Goal: Transaction & Acquisition: Purchase product/service

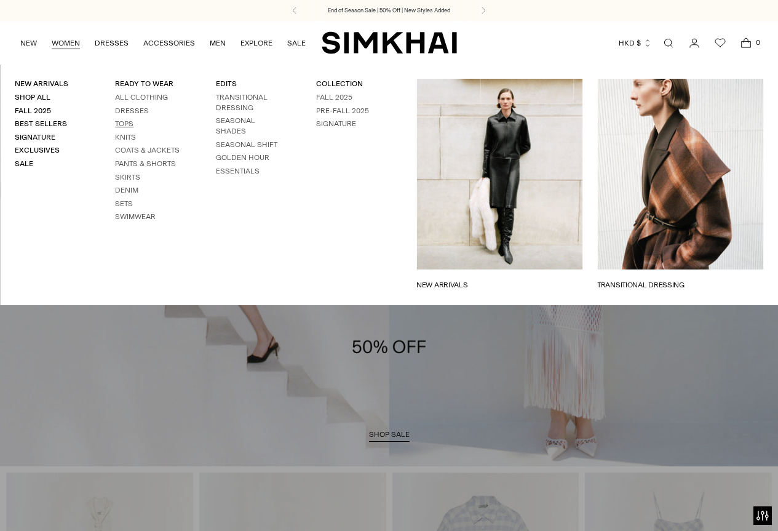
click at [121, 124] on link "Tops" at bounding box center [124, 123] width 18 height 9
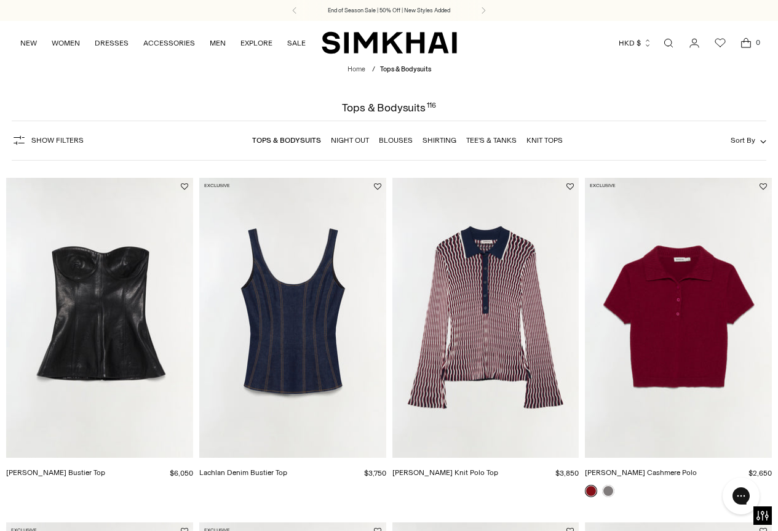
click at [0, 0] on img "Colleen Knit Polo Top" at bounding box center [0, 0] width 0 height 0
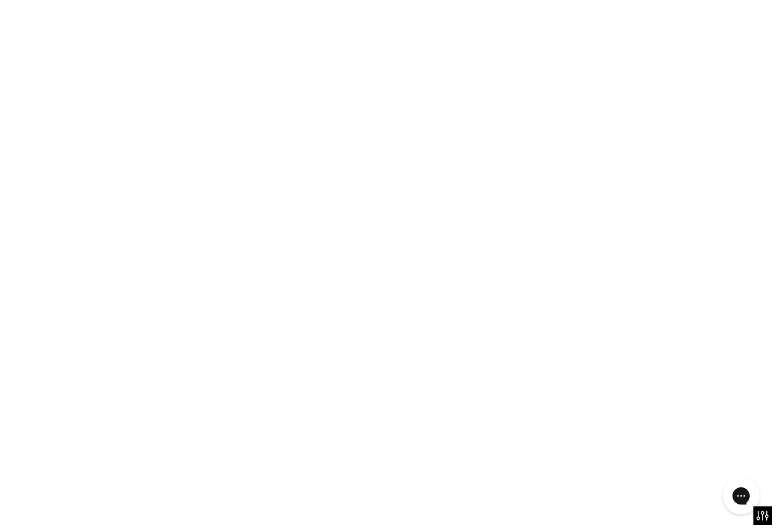
click at [0, 0] on img "Colleen Knit Polo Top" at bounding box center [0, 0] width 0 height 0
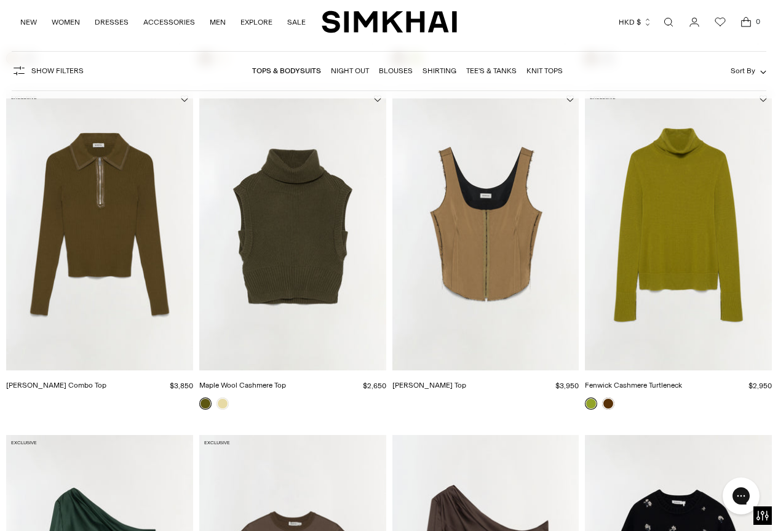
scroll to position [1821, 0]
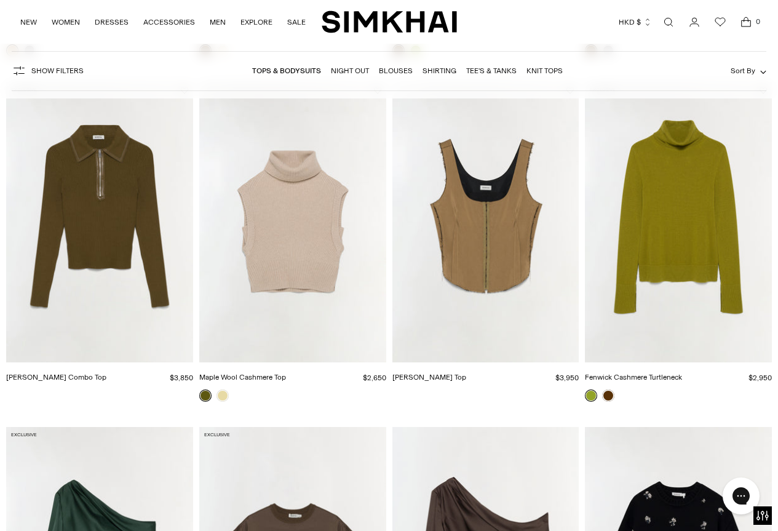
click at [0, 0] on img "Livana Knit Combo Top" at bounding box center [0, 0] width 0 height 0
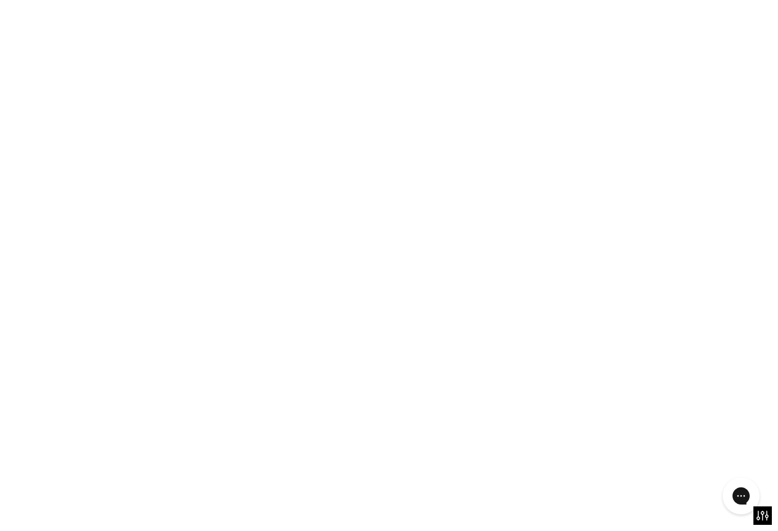
click at [0, 0] on img "Livana Knit Combo Top" at bounding box center [0, 0] width 0 height 0
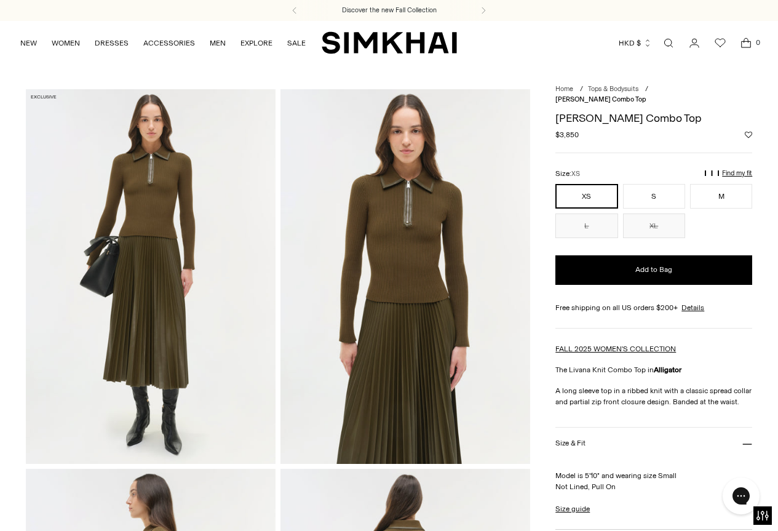
click at [381, 241] on img at bounding box center [406, 276] width 250 height 375
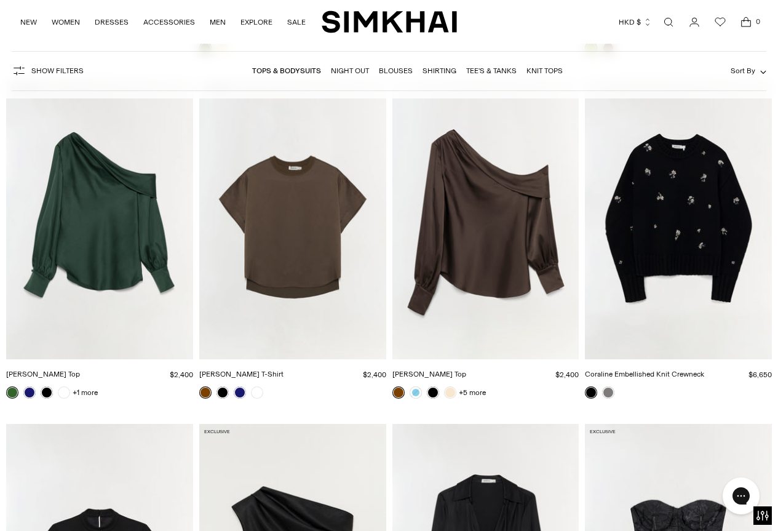
scroll to position [2185, 0]
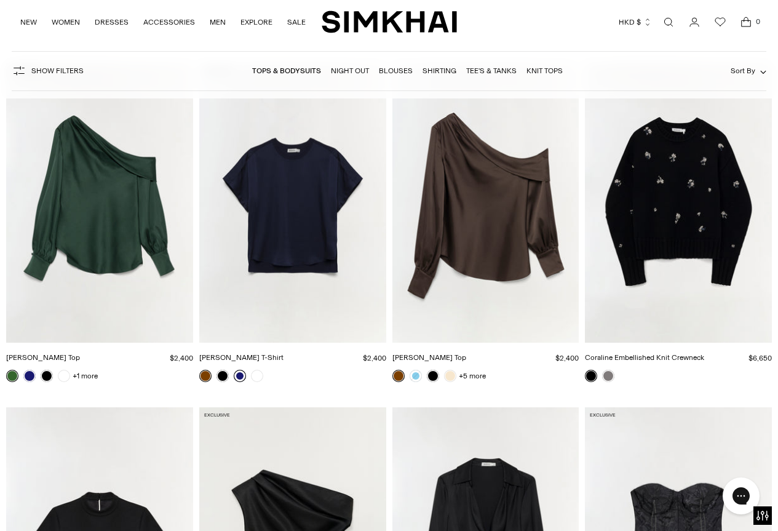
click at [236, 377] on link at bounding box center [240, 376] width 12 height 12
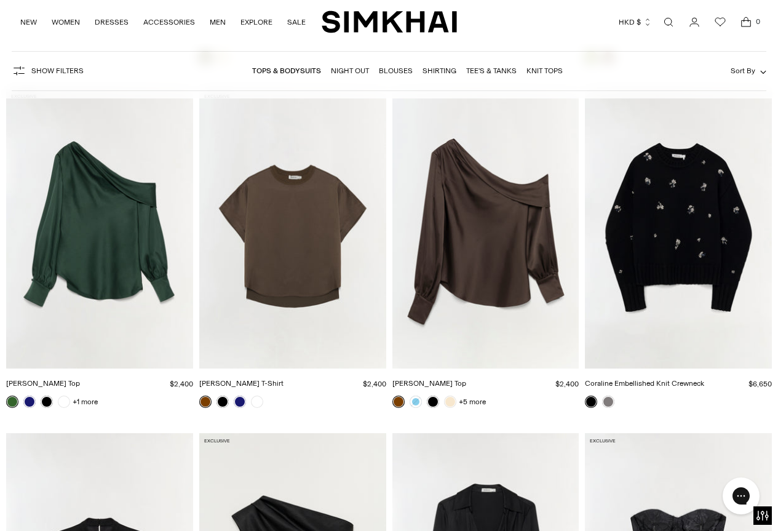
scroll to position [2134, 0]
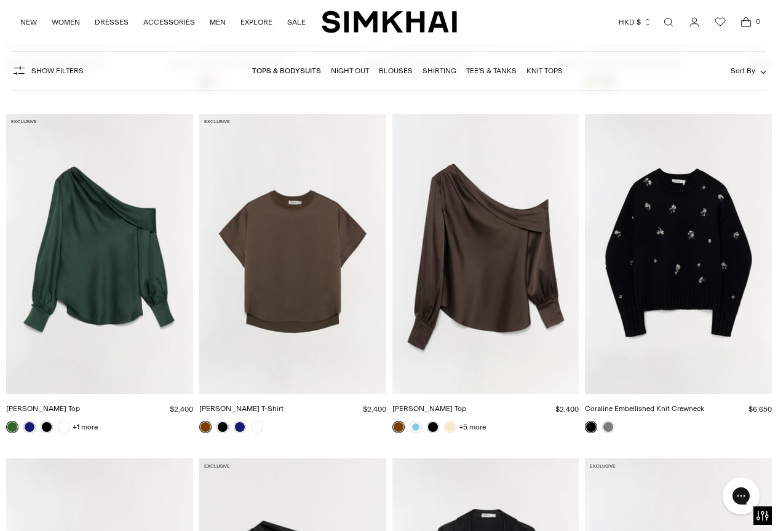
click at [0, 0] on img "Coraline Embellished Knit Crewneck" at bounding box center [0, 0] width 0 height 0
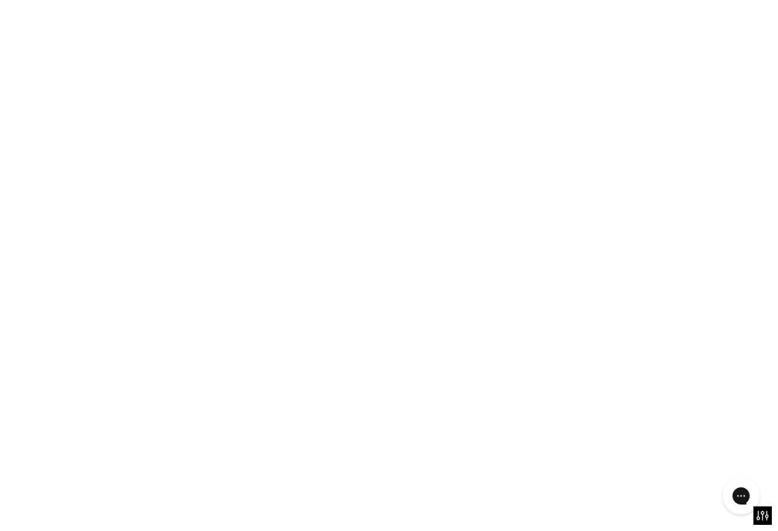
click at [0, 0] on img "Coraline Embellished Knit Crewneck" at bounding box center [0, 0] width 0 height 0
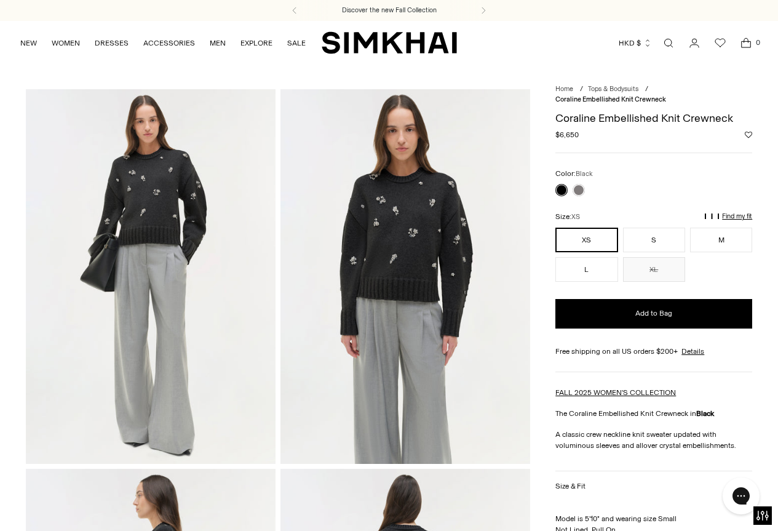
click at [393, 210] on img at bounding box center [406, 276] width 250 height 375
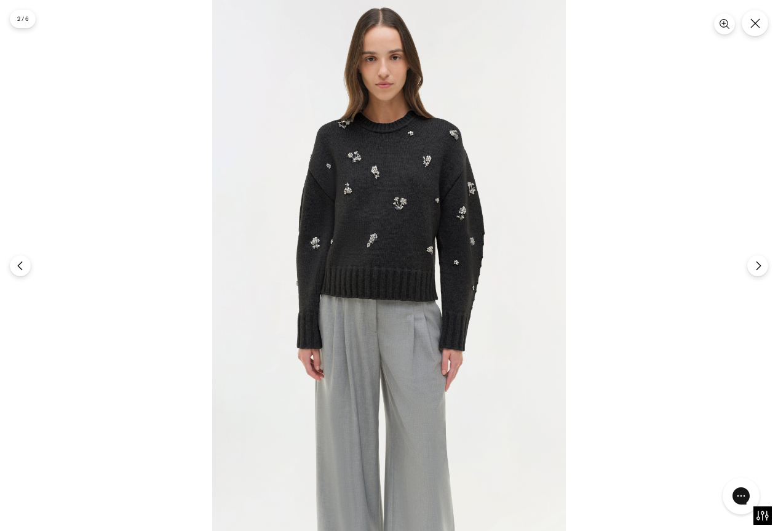
click at [401, 204] on img at bounding box center [389, 265] width 354 height 531
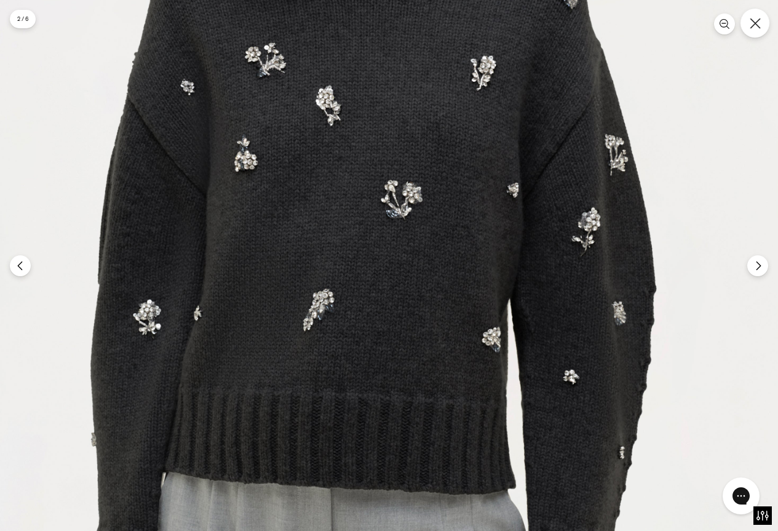
click at [760, 29] on button "Close" at bounding box center [755, 23] width 29 height 29
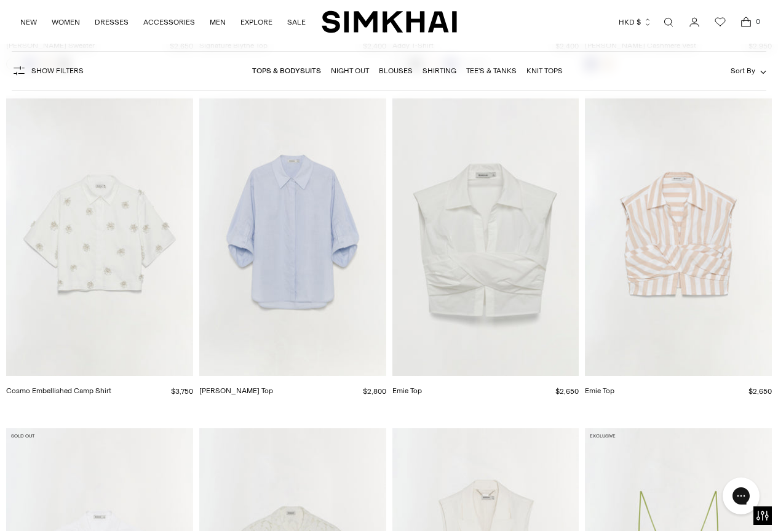
scroll to position [5276, 0]
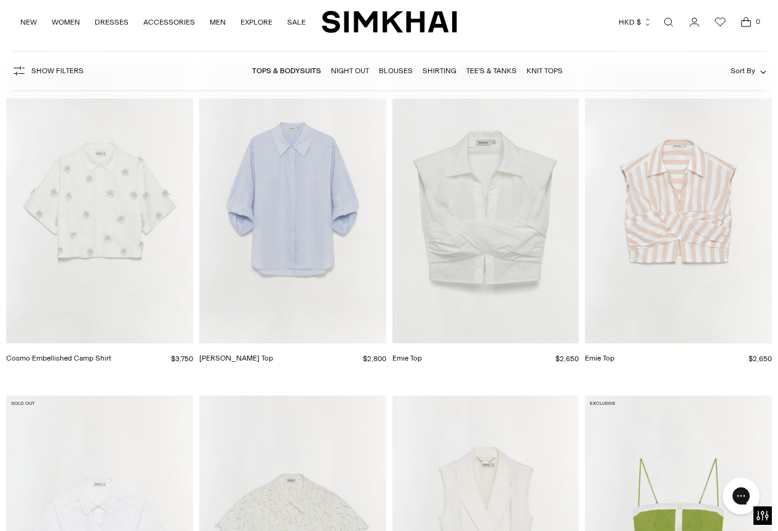
click at [0, 0] on img "Cosmo Embellished Camp Shirt" at bounding box center [0, 0] width 0 height 0
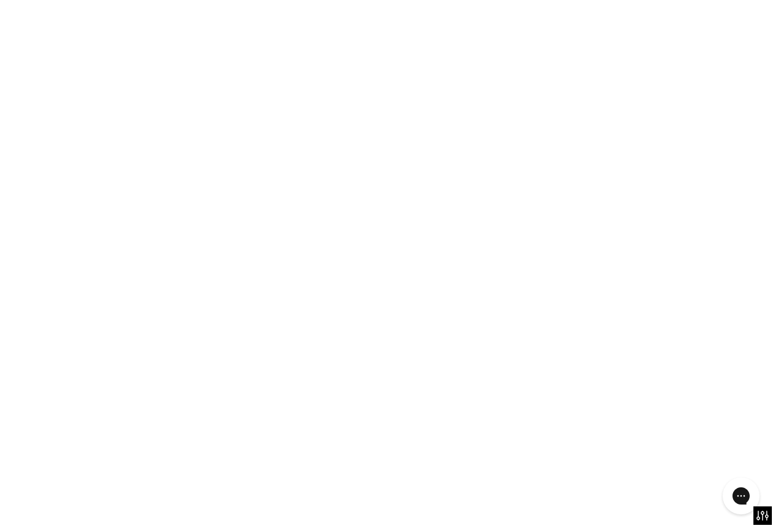
click at [0, 0] on img "Cosmo Embellished Camp Shirt" at bounding box center [0, 0] width 0 height 0
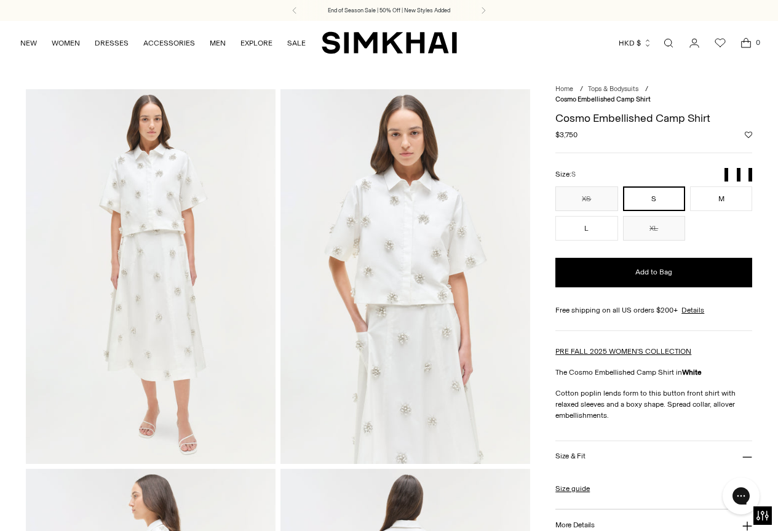
click at [154, 197] on img at bounding box center [151, 276] width 250 height 375
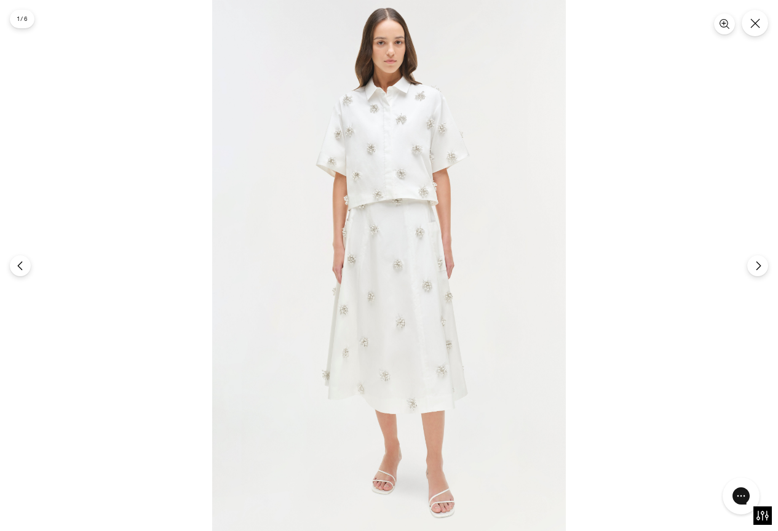
click at [391, 150] on img at bounding box center [389, 265] width 354 height 531
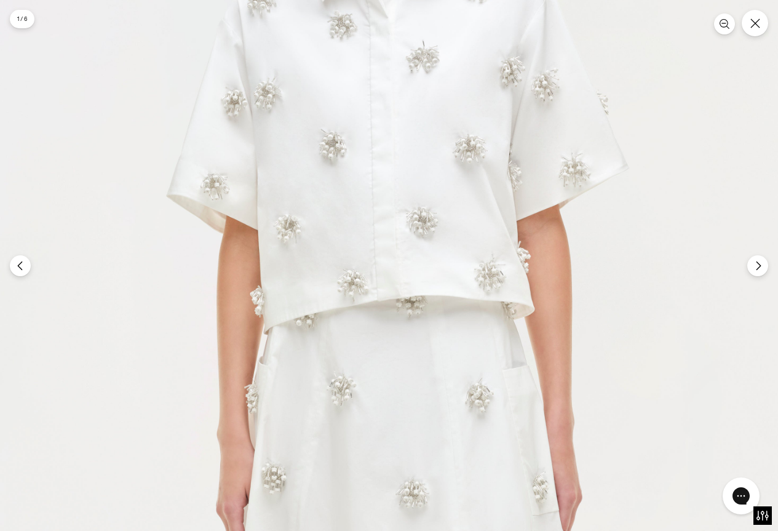
click at [418, 66] on img at bounding box center [386, 497] width 1062 height 1593
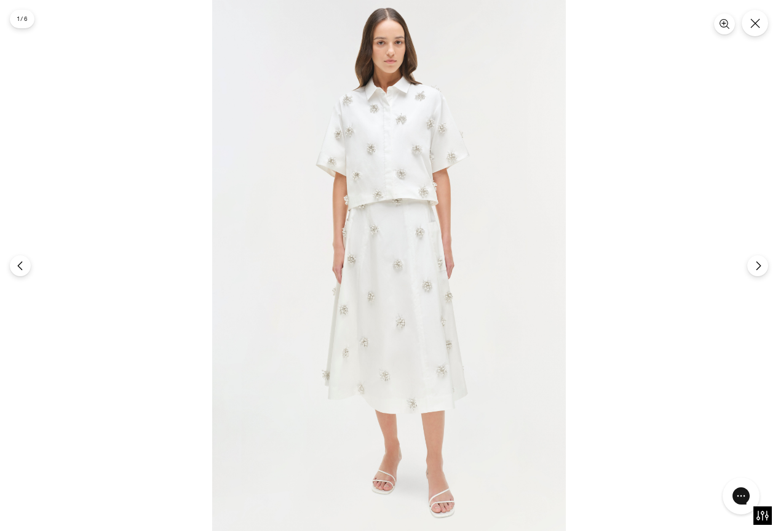
click at [404, 126] on img at bounding box center [389, 265] width 354 height 531
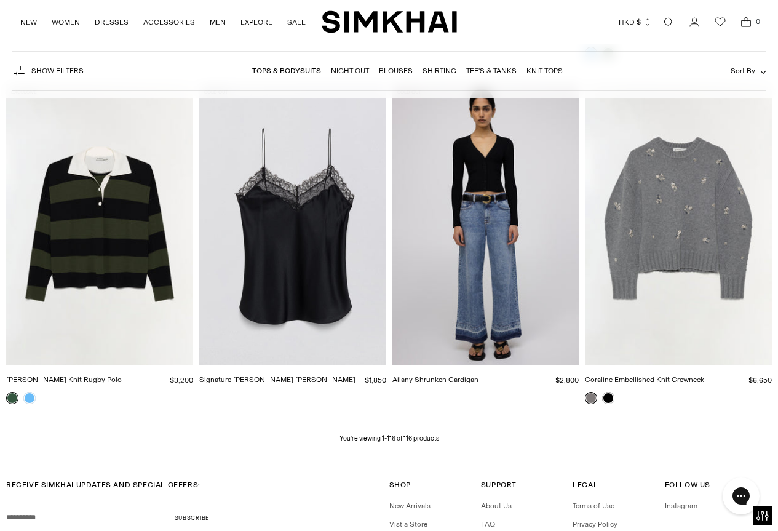
scroll to position [9702, 0]
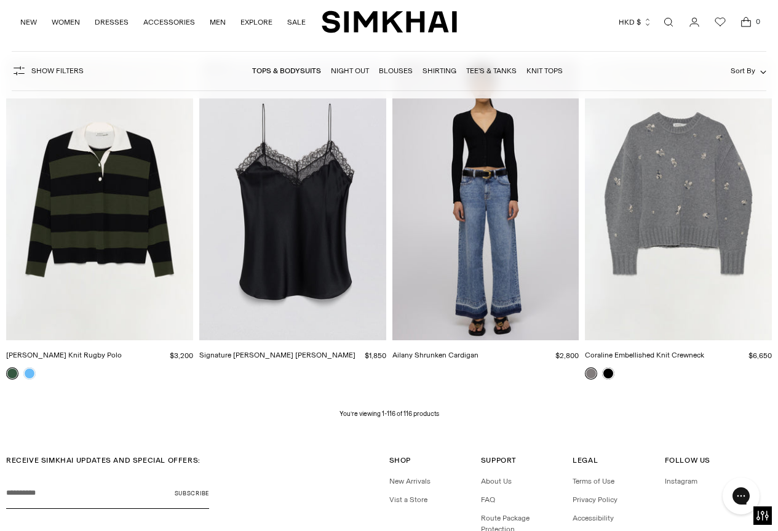
click at [0, 0] on img "Coraline Embellished Knit Crewneck" at bounding box center [0, 0] width 0 height 0
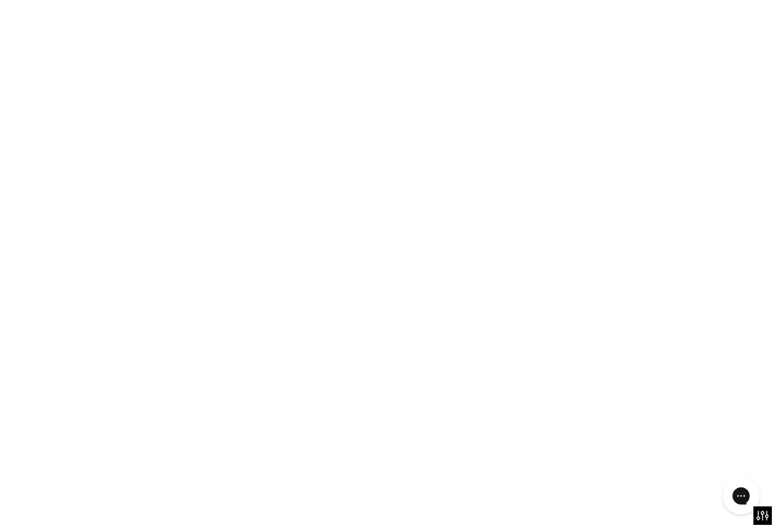
click at [0, 0] on img "Coraline Embellished Knit Crewneck" at bounding box center [0, 0] width 0 height 0
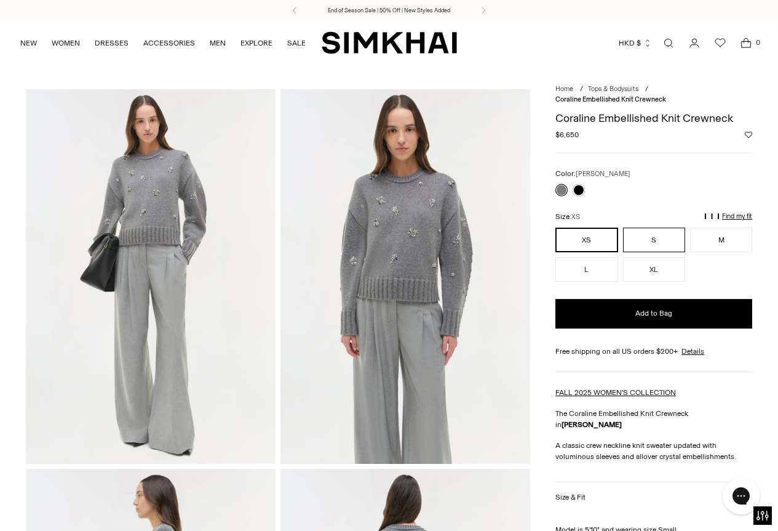
click at [643, 236] on button "S" at bounding box center [654, 240] width 62 height 25
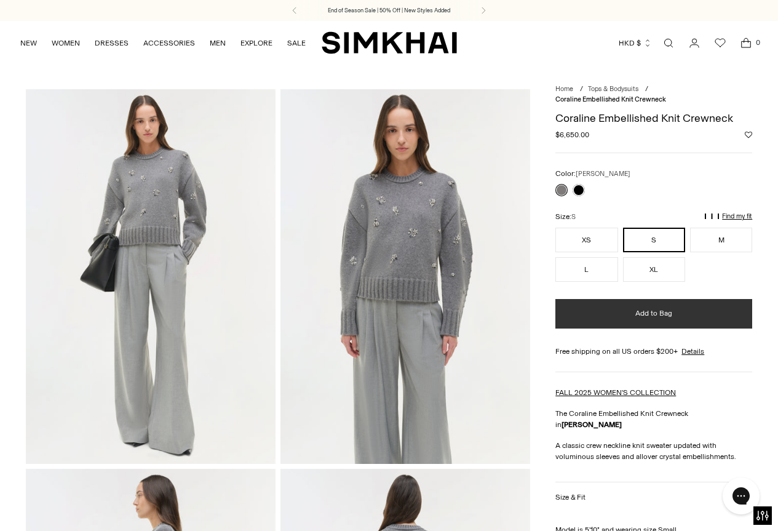
click at [656, 311] on span "Add to Bag" at bounding box center [654, 313] width 37 height 10
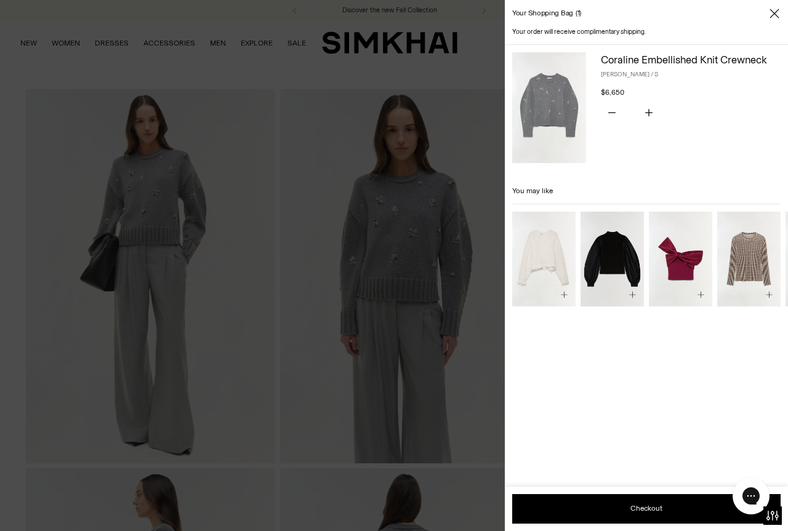
click at [775, 12] on icon "Close" at bounding box center [774, 13] width 10 height 12
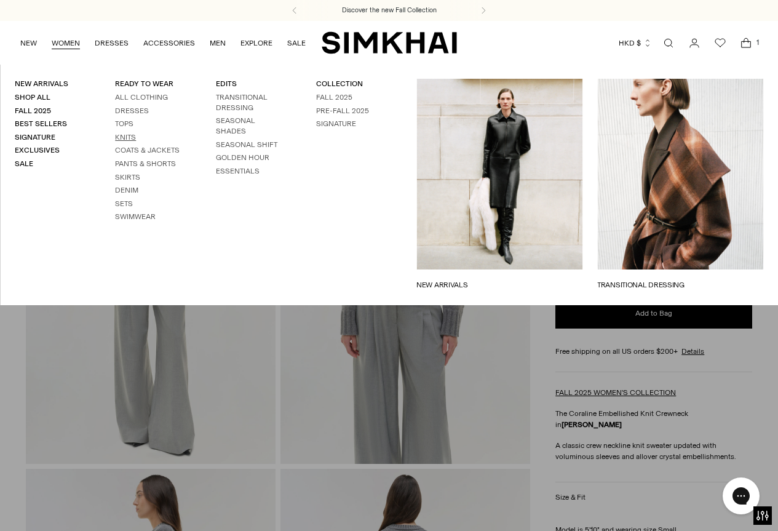
click at [130, 139] on link "Knits" at bounding box center [125, 137] width 21 height 9
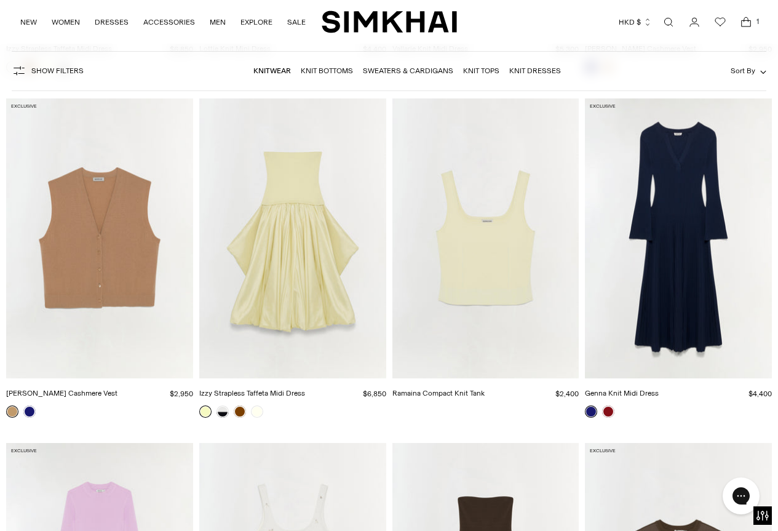
scroll to position [4912, 0]
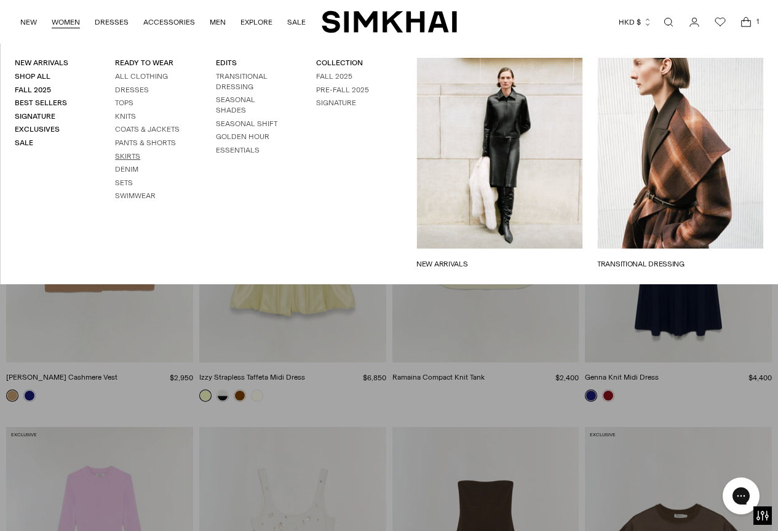
click at [129, 158] on link "Skirts" at bounding box center [127, 156] width 25 height 9
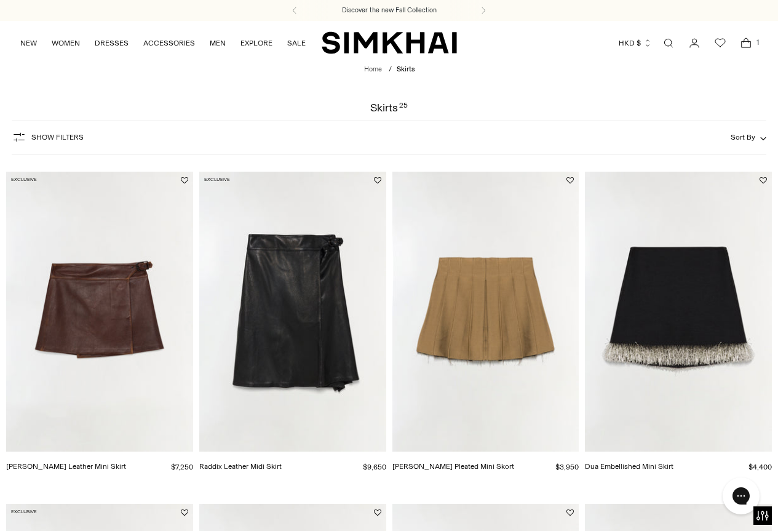
click at [0, 0] on img "Rives Pleated Mini Skort" at bounding box center [0, 0] width 0 height 0
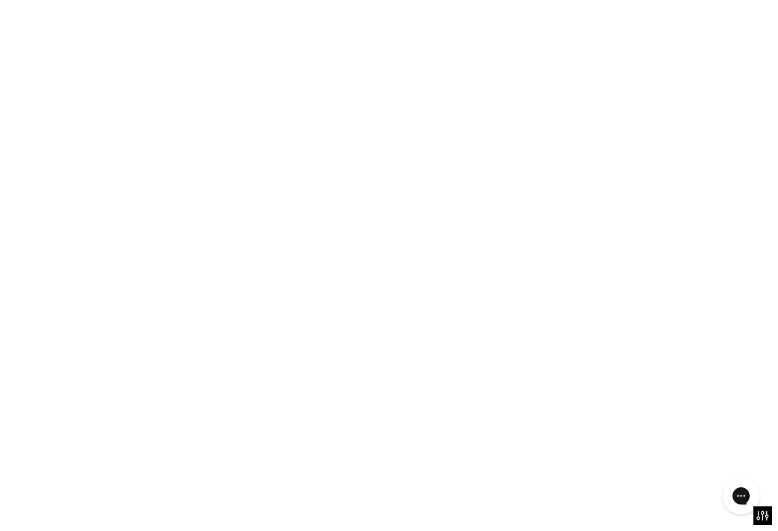
click at [0, 0] on img "Rives Pleated Mini Skort" at bounding box center [0, 0] width 0 height 0
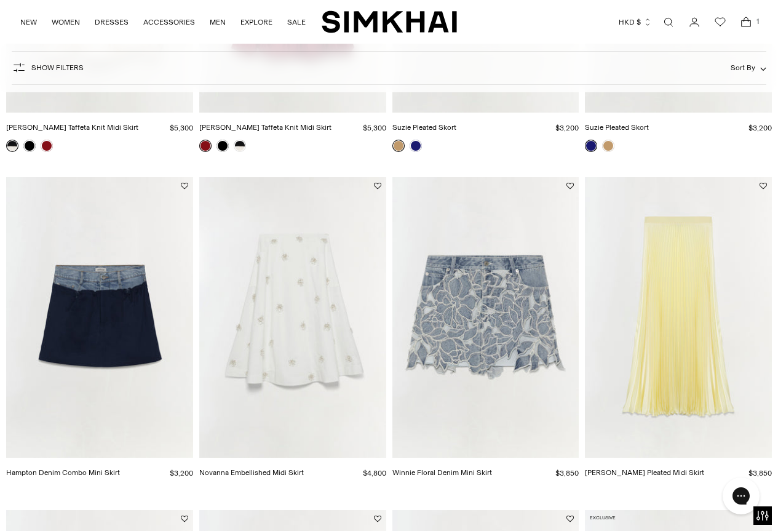
scroll to position [1427, 0]
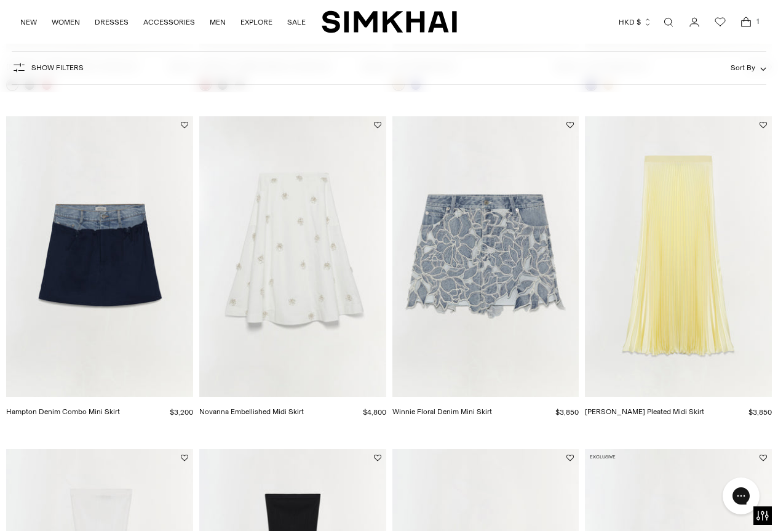
drag, startPoint x: 783, startPoint y: 525, endPoint x: 4, endPoint y: 25, distance: 925.9
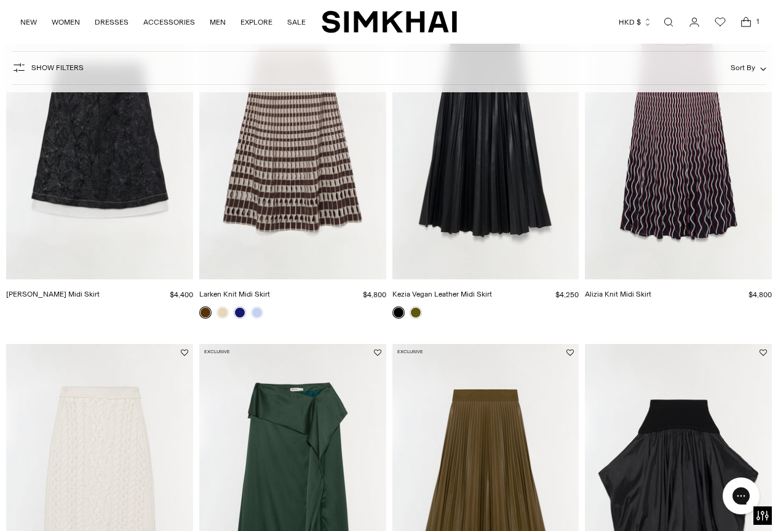
scroll to position [0, 0]
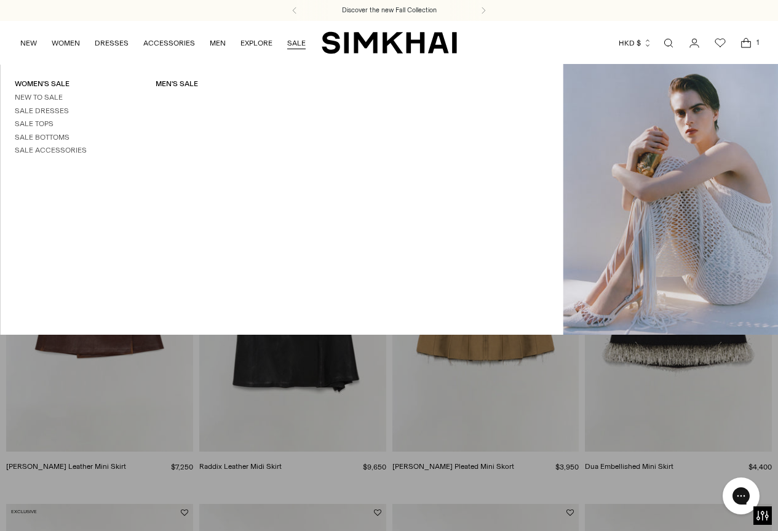
click at [297, 43] on link "SALE" at bounding box center [296, 43] width 18 height 27
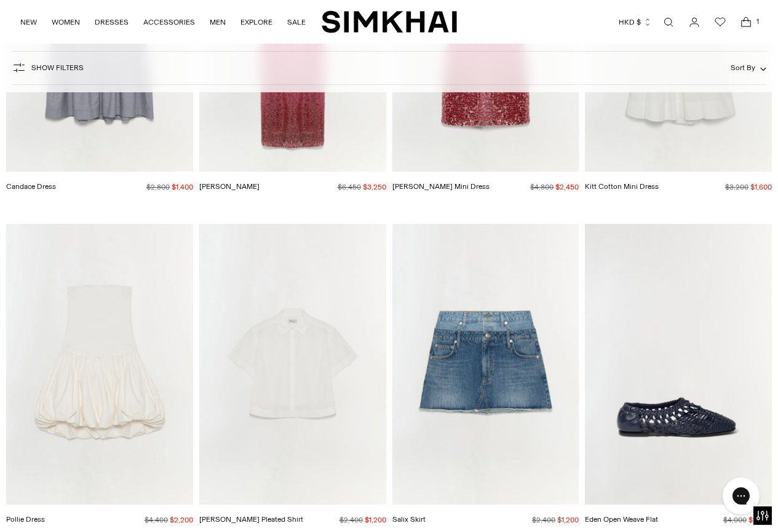
scroll to position [2387, 0]
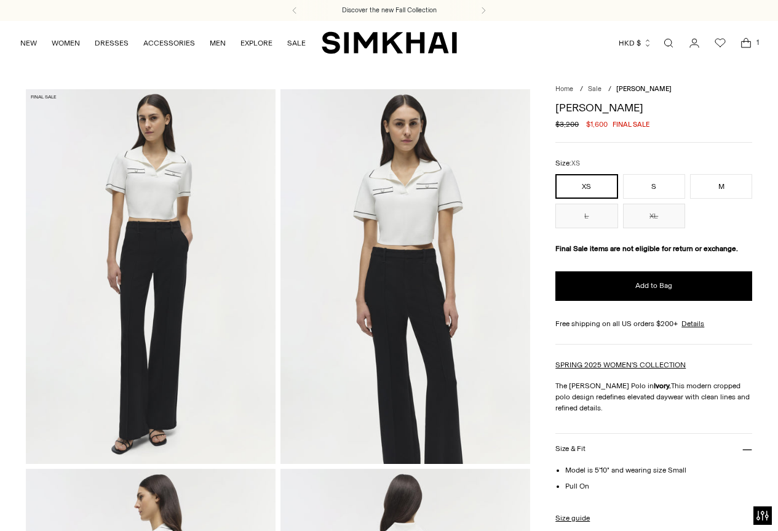
click at [380, 193] on img at bounding box center [406, 276] width 250 height 375
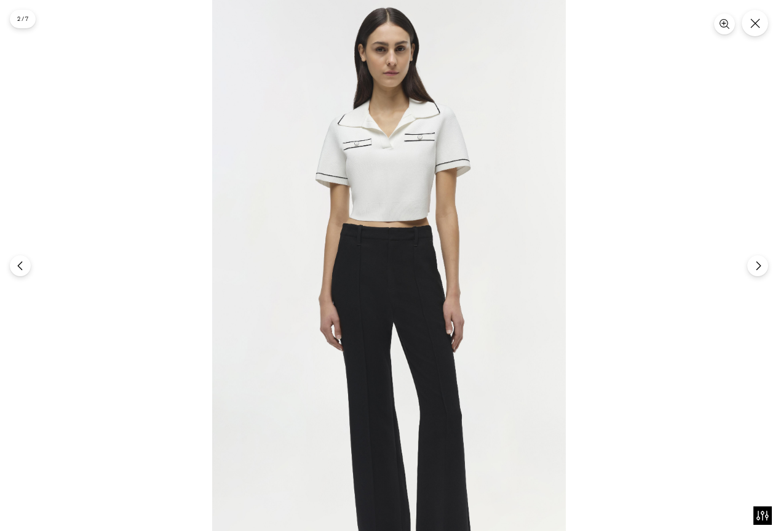
click at [362, 150] on img at bounding box center [389, 265] width 354 height 531
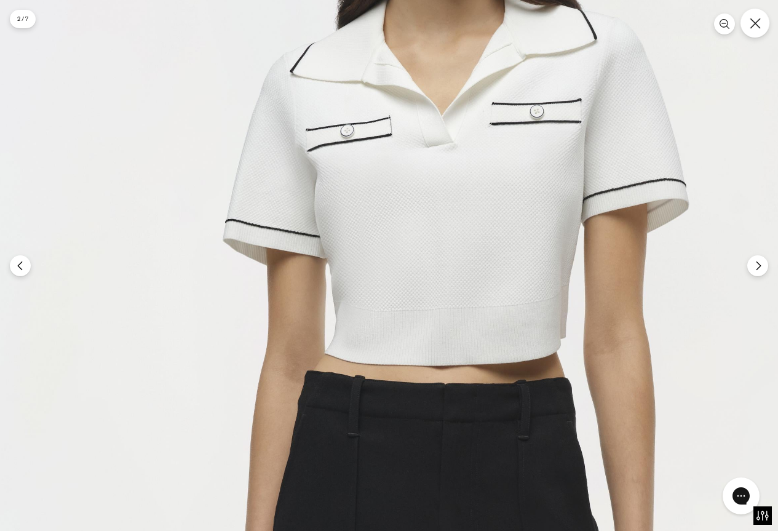
click at [754, 25] on icon "Close" at bounding box center [755, 23] width 11 height 11
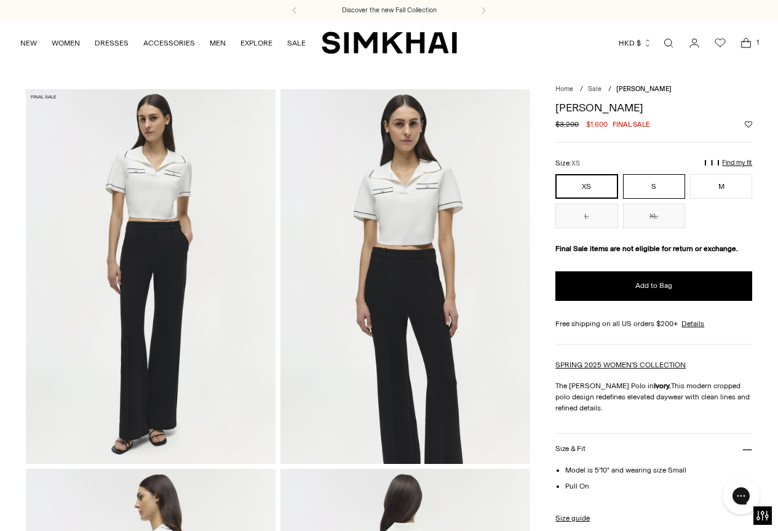
click at [661, 189] on button "S" at bounding box center [654, 186] width 62 height 25
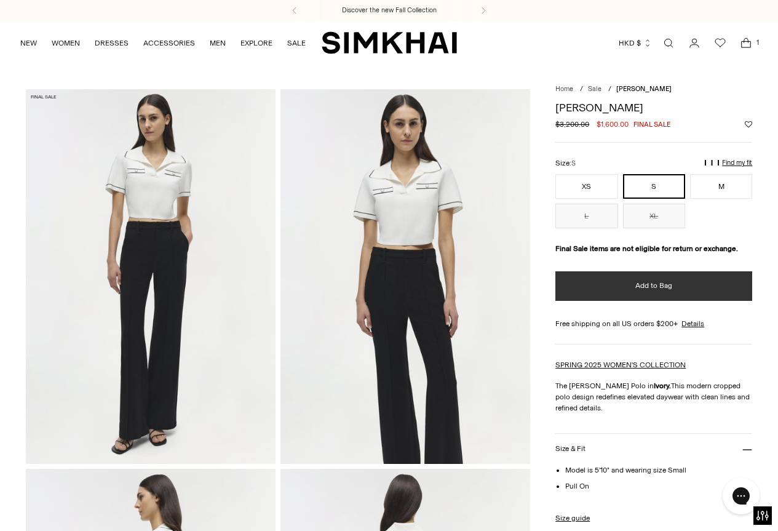
click at [661, 284] on span "Add to Bag" at bounding box center [654, 286] width 37 height 10
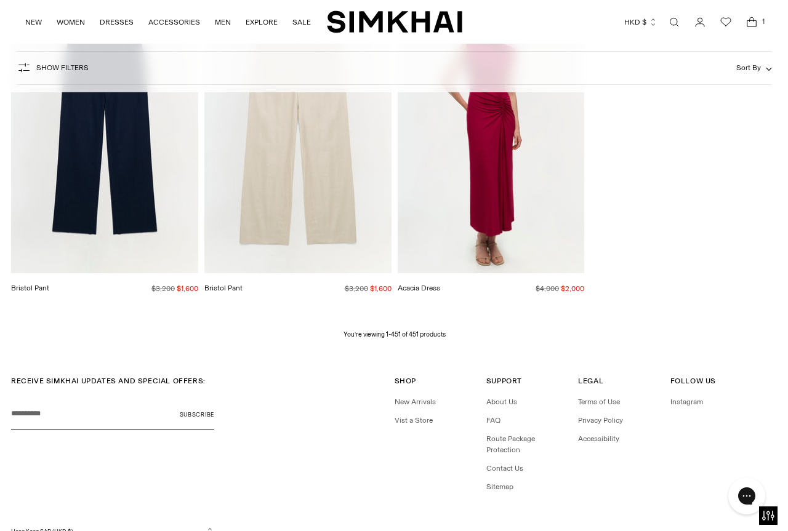
scroll to position [38465, 0]
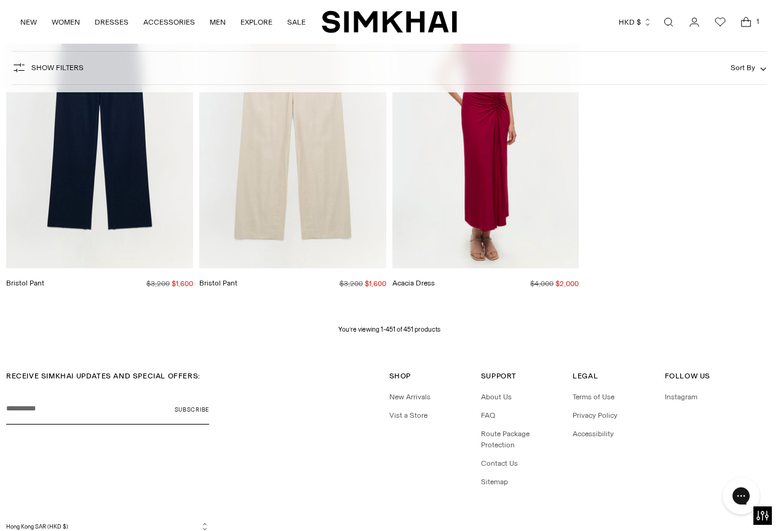
click at [745, 24] on icon "Open cart modal" at bounding box center [746, 22] width 17 height 12
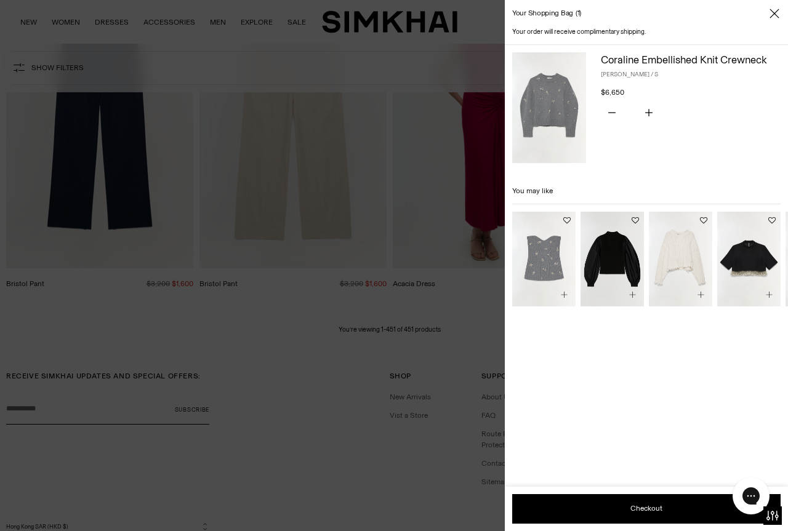
click at [773, 14] on icon "Close" at bounding box center [774, 13] width 10 height 12
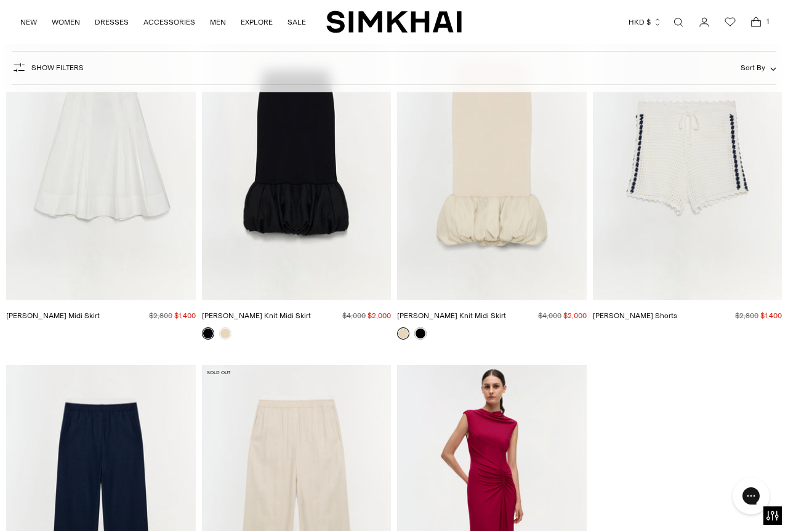
scroll to position [38463, 0]
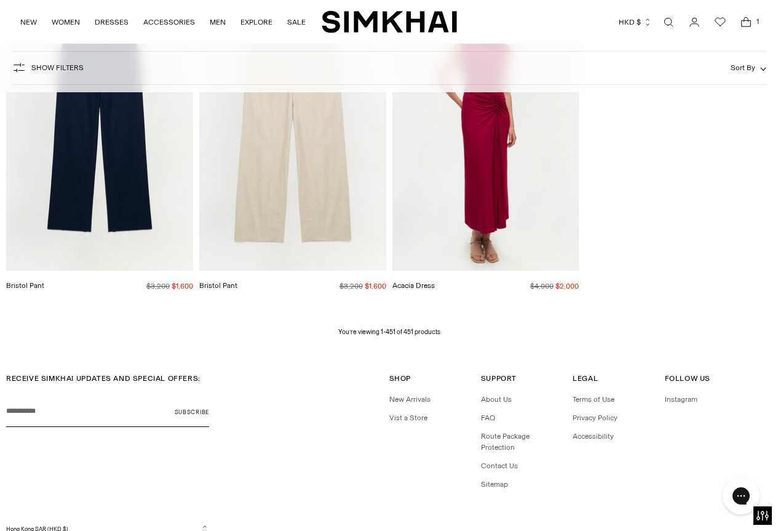
click at [744, 22] on icon "Open cart modal" at bounding box center [746, 22] width 17 height 12
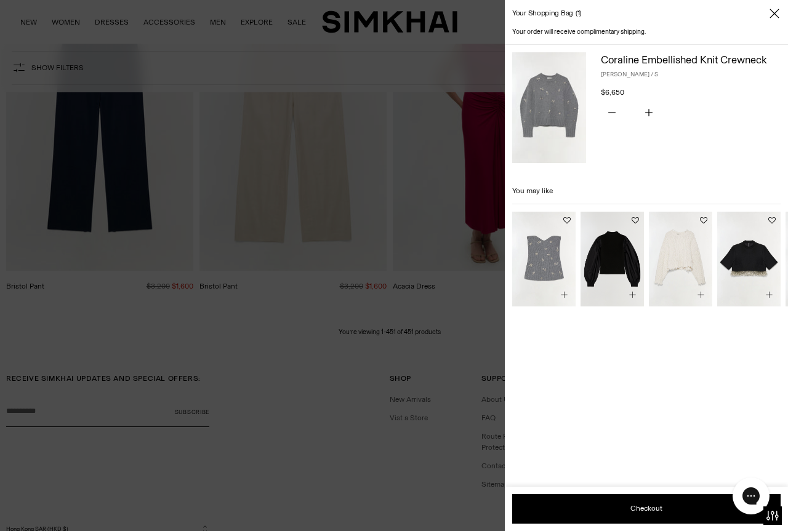
click at [774, 13] on icon "Close" at bounding box center [774, 13] width 10 height 12
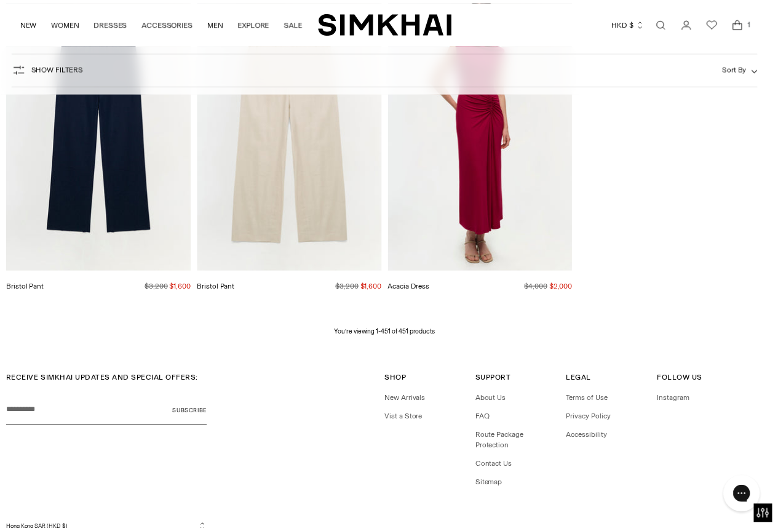
scroll to position [38460, 0]
